Goal: Information Seeking & Learning: Learn about a topic

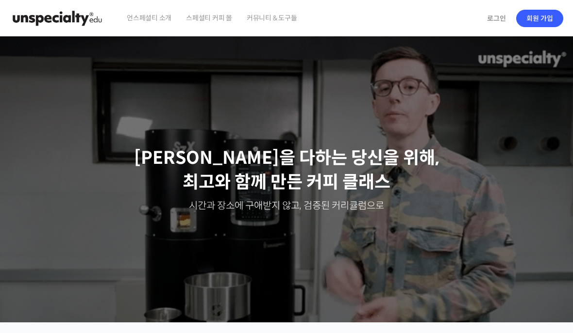
click at [496, 12] on link "로그인" at bounding box center [496, 18] width 31 height 22
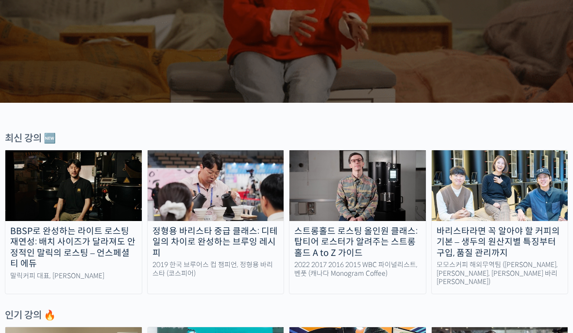
scroll to position [220, 0]
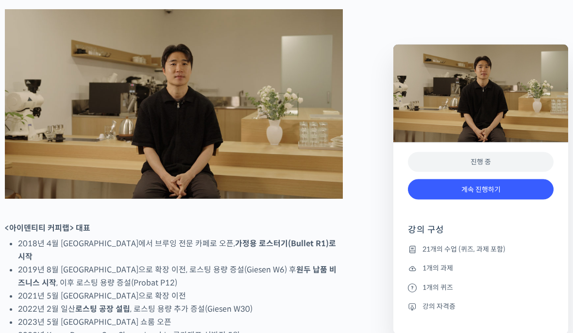
scroll to position [456, 0]
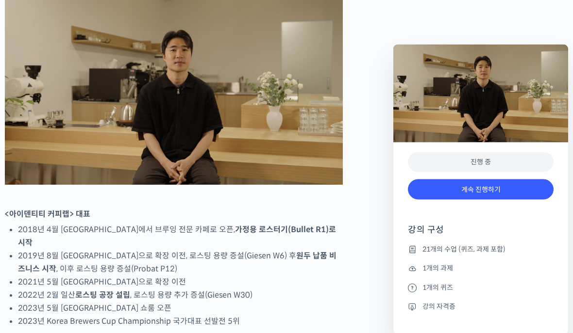
click at [503, 190] on link "계속 진행하기" at bounding box center [481, 190] width 146 height 21
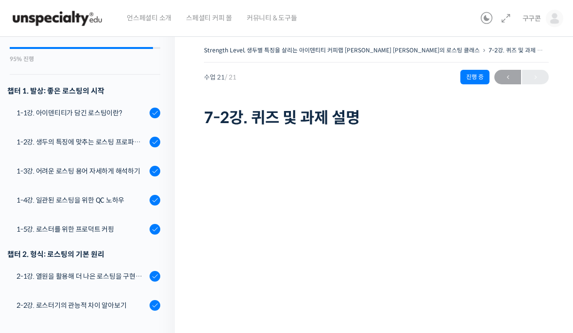
scroll to position [109, 0]
click at [123, 136] on div "1-2강. 생두의 특징에 맞추는 로스팅 프로파일 'Stength Level'" at bounding box center [81, 141] width 130 height 11
click at [127, 136] on div "1-2강. 생두의 특징에 맞추는 로스팅 프로파일 'Stength Level'" at bounding box center [81, 141] width 130 height 11
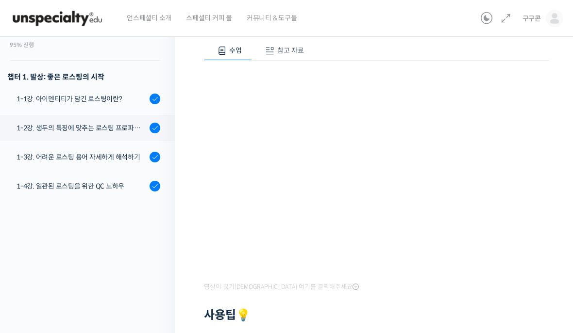
click at [105, 150] on link "1-3강. 어려운 로스팅 용어 자세하게 해석하기" at bounding box center [85, 157] width 180 height 26
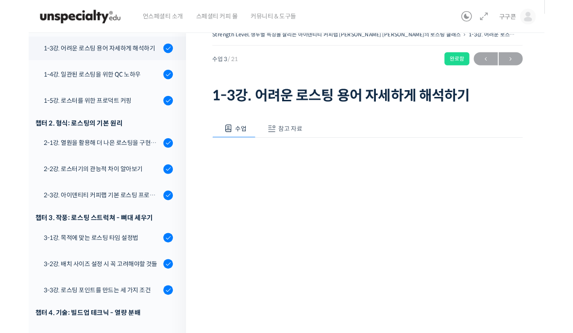
scroll to position [88, 0]
